Goal: Find specific page/section: Find specific page/section

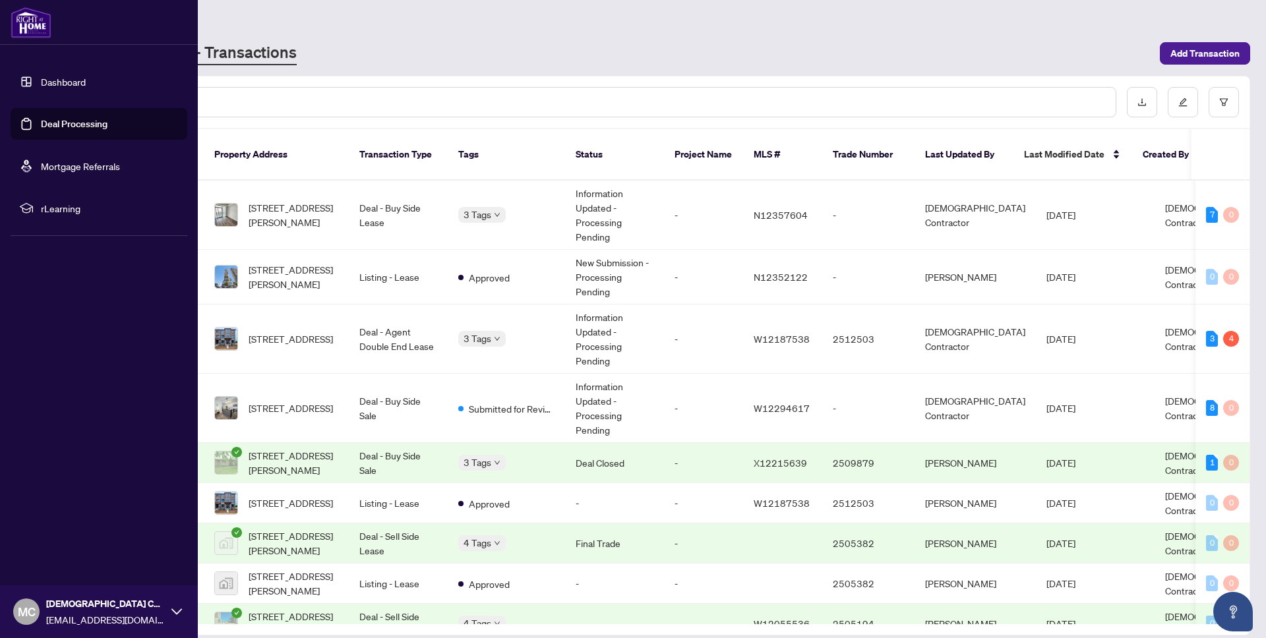
click at [63, 76] on link "Dashboard" at bounding box center [63, 82] width 45 height 12
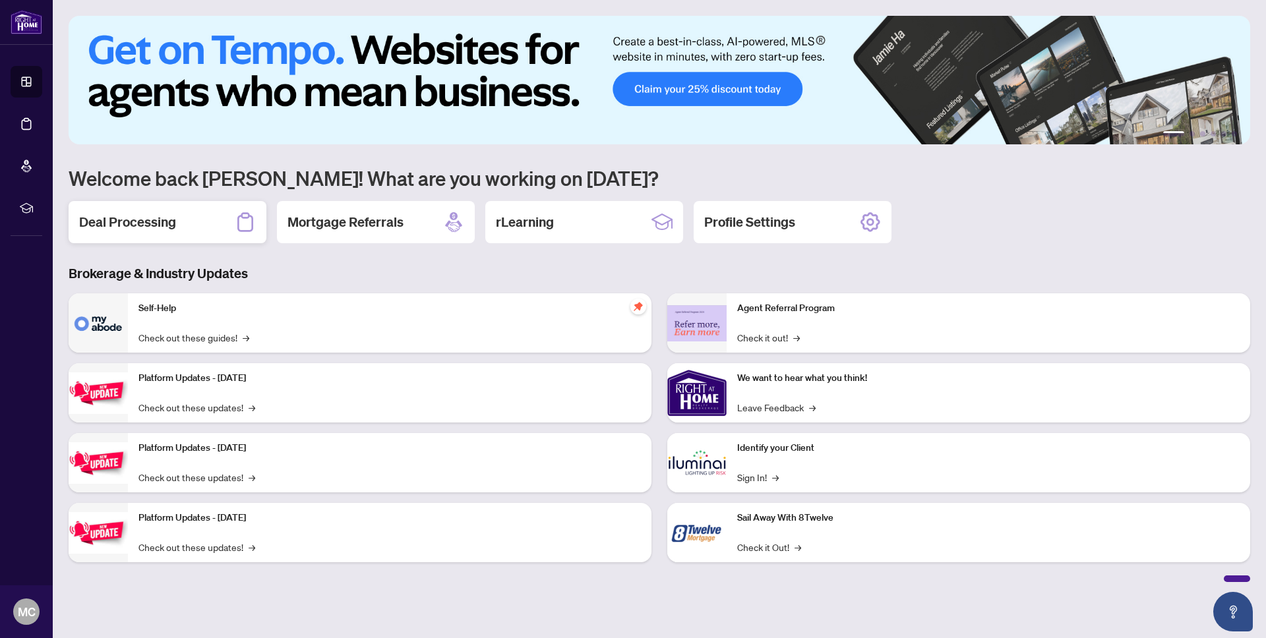
click at [192, 223] on div "Deal Processing" at bounding box center [168, 222] width 198 height 42
